Goal: Task Accomplishment & Management: Manage account settings

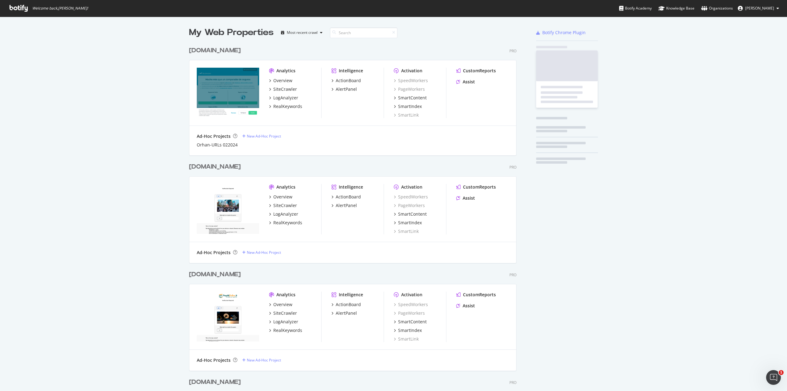
scroll to position [760, 328]
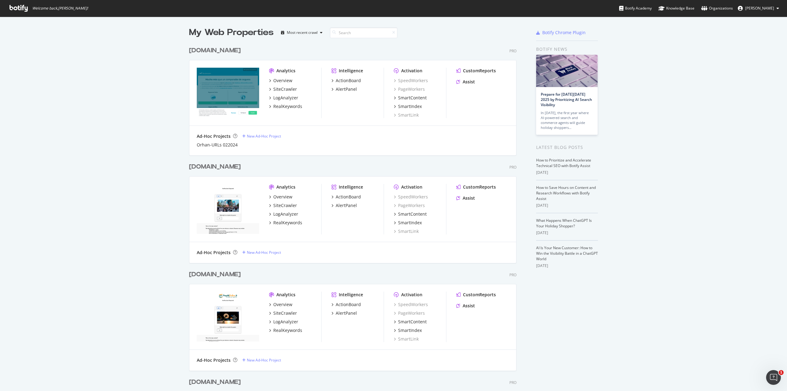
click at [772, 8] on span "Emma Moletto" at bounding box center [759, 8] width 29 height 5
click at [765, 22] on link "Edit Profile" at bounding box center [754, 21] width 59 height 9
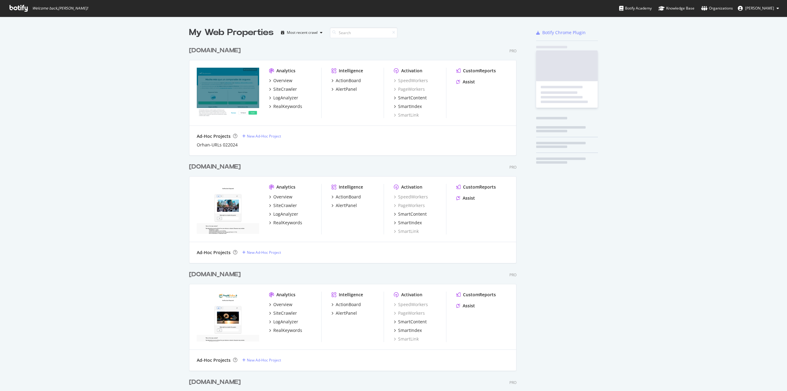
scroll to position [760, 328]
click at [766, 11] on button "Emma Moletto" at bounding box center [758, 8] width 51 height 10
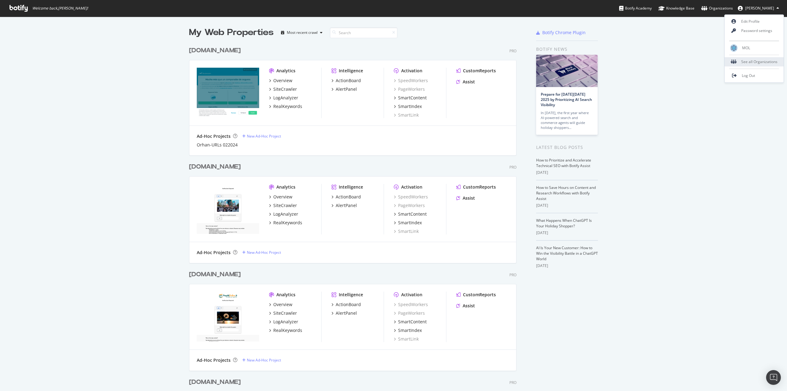
click at [755, 63] on div "See all Organizations" at bounding box center [754, 61] width 59 height 9
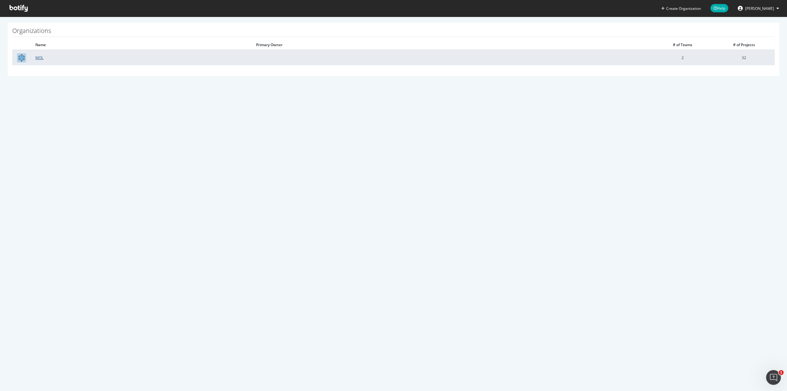
click at [38, 57] on link "MOL" at bounding box center [39, 57] width 8 height 5
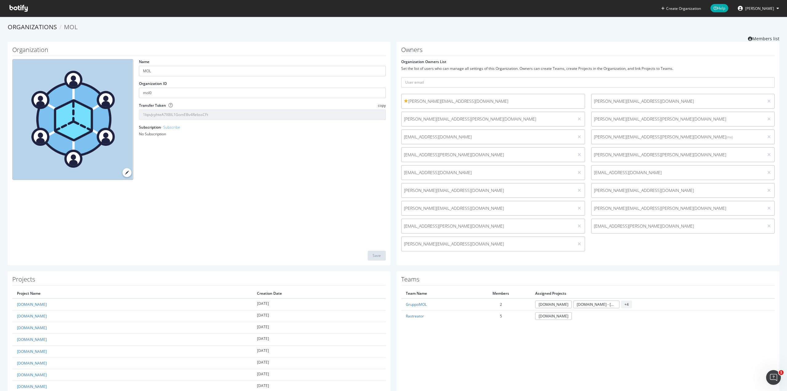
click at [460, 175] on span "sofia.gramano@mavriq.biz" at bounding box center [488, 172] width 168 height 6
click at [496, 170] on span "sofia.gramano@mavriq.biz" at bounding box center [488, 172] width 168 height 6
click at [429, 82] on input "text" at bounding box center [588, 82] width 374 height 10
click at [757, 38] on link "Members list" at bounding box center [763, 38] width 31 height 8
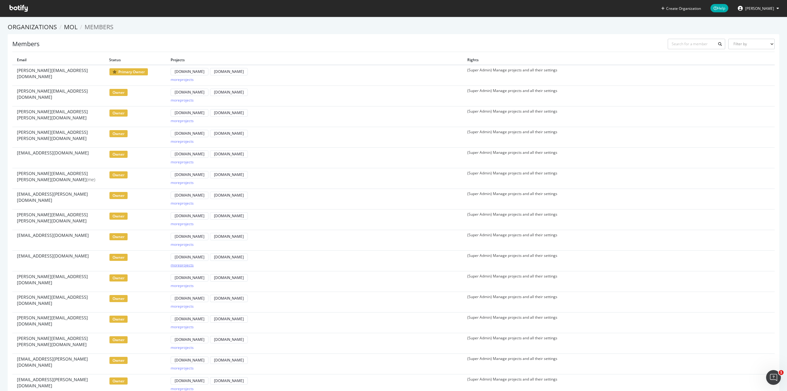
click at [188, 265] on div "more projects" at bounding box center [182, 264] width 23 height 5
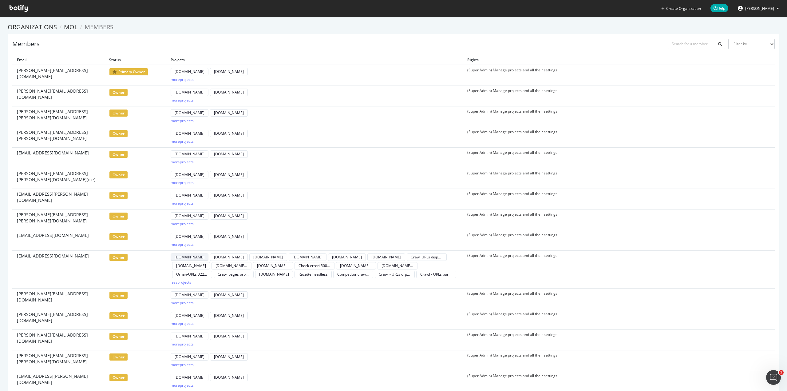
click at [187, 258] on div "MutuiOnline.it" at bounding box center [190, 256] width 30 height 5
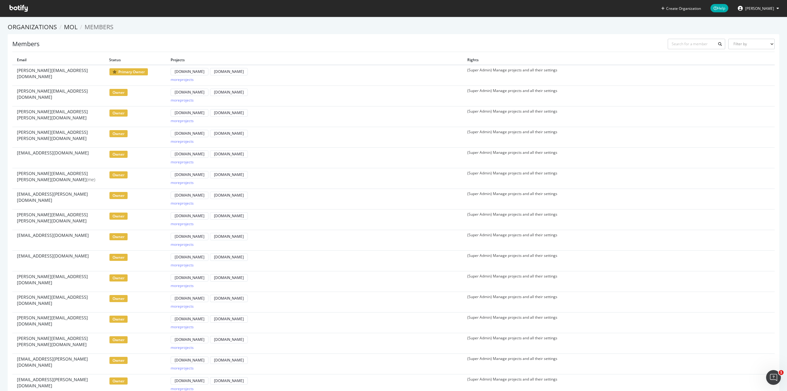
click at [756, 10] on span "Emma Moletto" at bounding box center [759, 8] width 29 height 5
click at [745, 47] on span "MOL" at bounding box center [746, 47] width 8 height 5
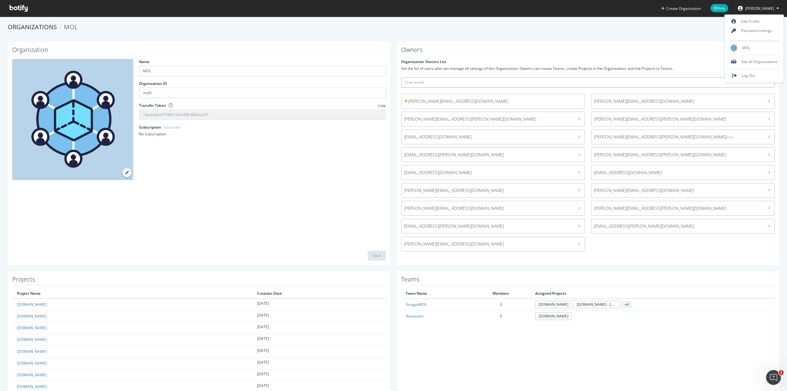
click at [539, 81] on input "text" at bounding box center [588, 82] width 374 height 10
drag, startPoint x: 617, startPoint y: 173, endPoint x: 647, endPoint y: 173, distance: 29.5
click at [647, 173] on span "sofia.gramano@mavriq.com" at bounding box center [678, 172] width 168 height 6
copy span "@mavriq.com"
click at [548, 81] on input "sofia.gramano" at bounding box center [588, 82] width 374 height 10
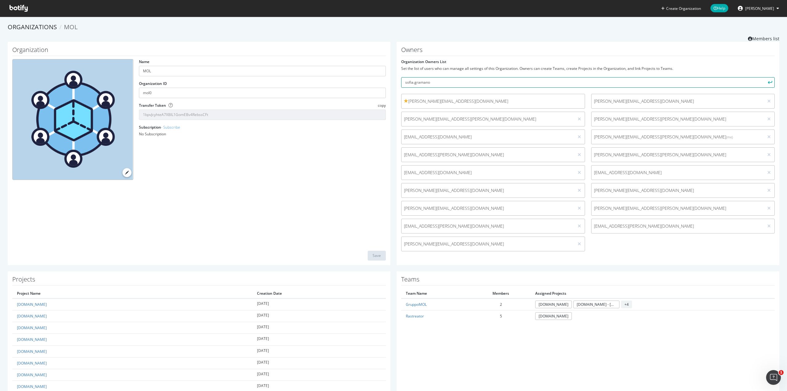
paste input "@mavriq.com"
type input "sofia.gramano@mavriq.com"
click at [764, 77] on button "submit" at bounding box center [769, 82] width 10 height 10
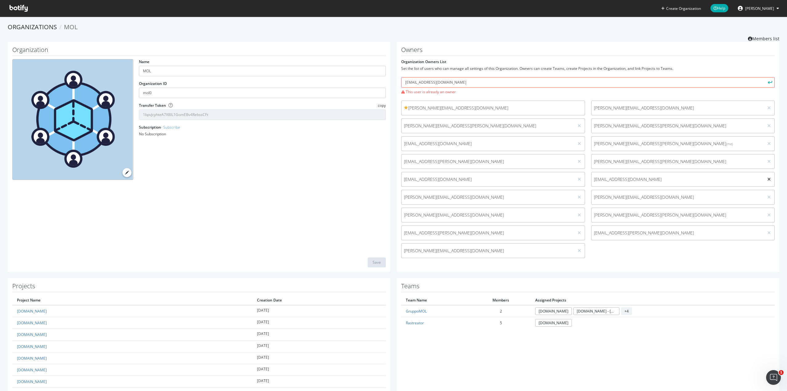
click at [767, 179] on icon at bounding box center [768, 179] width 3 height 4
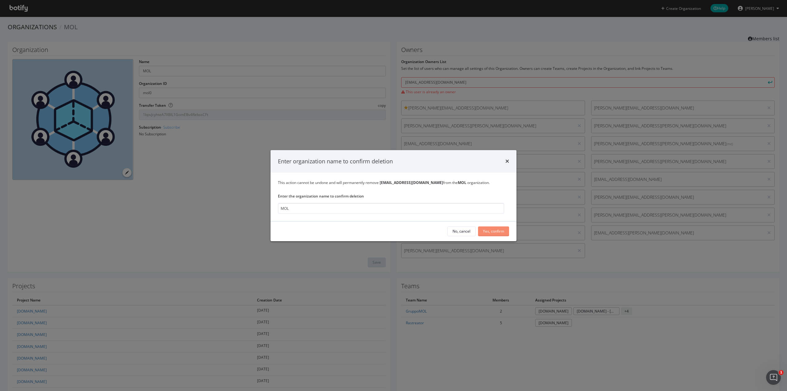
type input "MOL"
click at [499, 231] on div "Yes, confirm" at bounding box center [493, 230] width 21 height 5
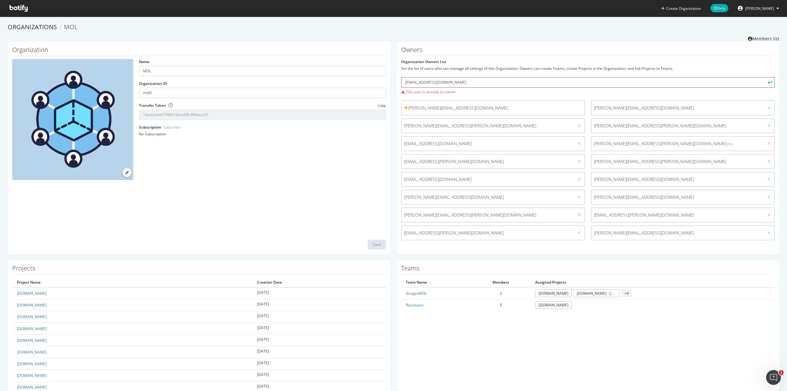
click at [469, 81] on input "sofia.gramano@mavriq.com" at bounding box center [588, 82] width 374 height 10
click at [764, 77] on button "submit" at bounding box center [769, 82] width 10 height 10
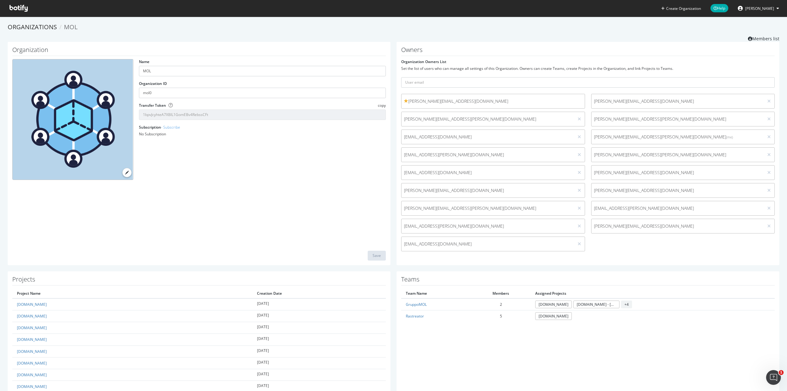
click at [768, 9] on span "Emma Moletto" at bounding box center [759, 8] width 29 height 5
click at [756, 6] on span "Emma Moletto" at bounding box center [759, 8] width 29 height 5
click at [752, 77] on span "Log Out" at bounding box center [748, 75] width 13 height 5
